Goal: Find specific fact: Find contact information

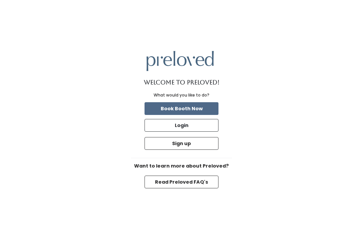
click at [191, 132] on button "Login" at bounding box center [181, 125] width 74 height 13
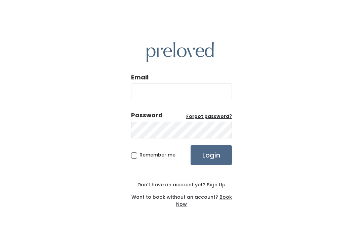
click at [196, 90] on div "Email" at bounding box center [181, 89] width 101 height 33
click at [207, 100] on input "Email" at bounding box center [181, 92] width 101 height 17
type input "[DOMAIN_NAME][EMAIL_ADDRESS][DOMAIN_NAME]"
click at [211, 163] on input "Login" at bounding box center [210, 155] width 41 height 20
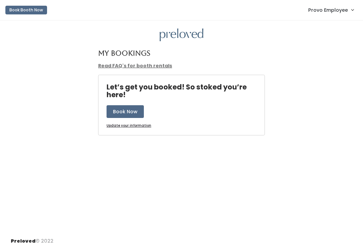
click at [339, 11] on span "Provo Employee" at bounding box center [328, 9] width 40 height 7
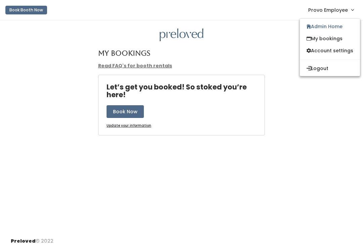
click at [324, 28] on link "Admin Home" at bounding box center [330, 26] width 60 height 12
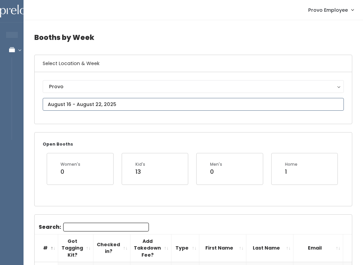
click at [155, 110] on input "text" at bounding box center [193, 104] width 301 height 13
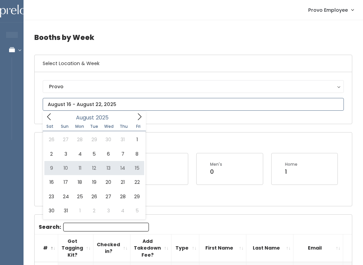
type input "[DATE] to [DATE]"
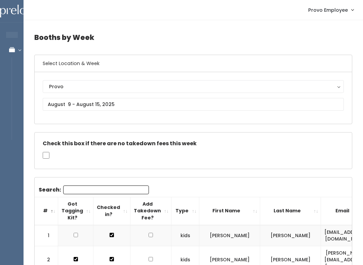
click at [109, 188] on input "Search:" at bounding box center [106, 190] width 86 height 9
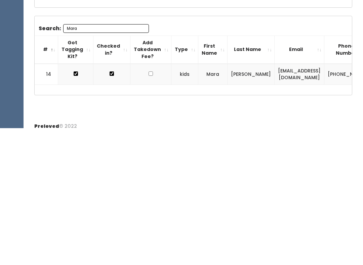
scroll to position [30, 0]
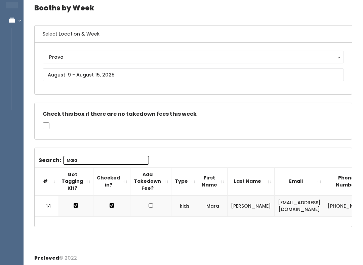
click at [103, 153] on div "Search: Mara # Got Tagging Kit? Checked in? Add Takedown Fee? Type First Name L…" at bounding box center [193, 187] width 317 height 79
click at [124, 158] on input "Mara" at bounding box center [106, 160] width 86 height 9
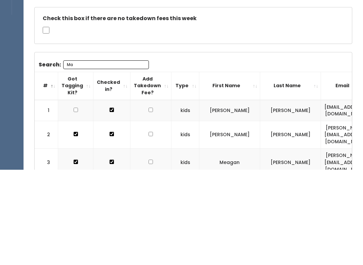
type input "M"
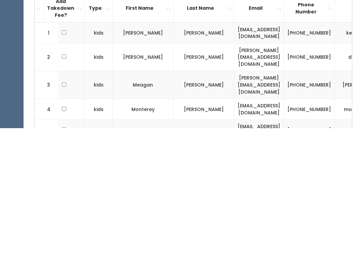
scroll to position [0, 86]
click at [284, 236] on td "(801) 232-5632" at bounding box center [309, 246] width 51 height 21
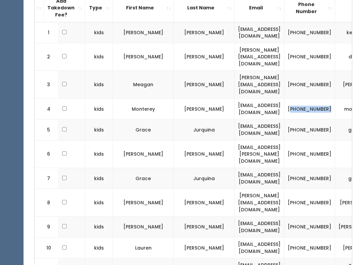
copy td "801) 232-5632"
